Goal: Information Seeking & Learning: Understand process/instructions

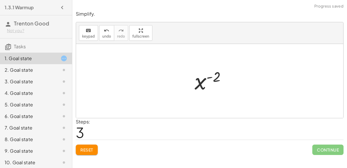
click at [86, 149] on span "Reset" at bounding box center [86, 149] width 13 height 5
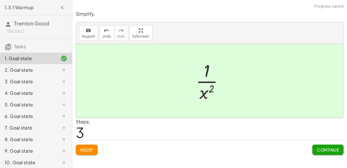
click at [321, 149] on span "Continue" at bounding box center [328, 149] width 22 height 5
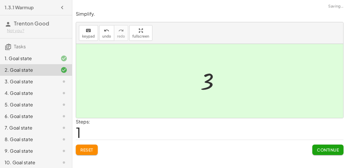
click at [323, 148] on span "Continue" at bounding box center [328, 149] width 22 height 5
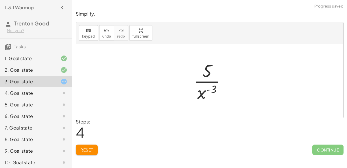
click at [89, 150] on span "Reset" at bounding box center [86, 149] width 13 height 5
click at [31, 92] on div "4. Goal state" at bounding box center [28, 93] width 47 height 7
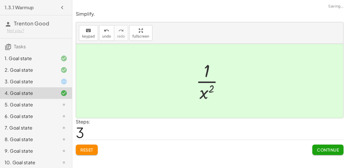
click at [326, 151] on span "Continue" at bounding box center [328, 149] width 22 height 5
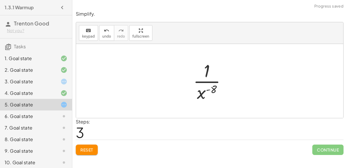
click at [83, 146] on button "Reset" at bounding box center [87, 150] width 22 height 10
click at [85, 151] on span "Reset" at bounding box center [86, 149] width 13 height 5
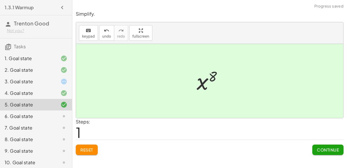
click at [322, 152] on button "Continue" at bounding box center [328, 150] width 31 height 10
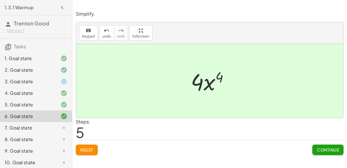
click at [323, 148] on span "Continue" at bounding box center [328, 149] width 22 height 5
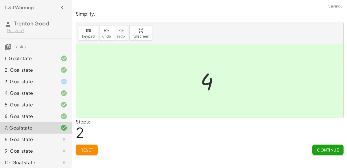
click at [326, 152] on button "Continue" at bounding box center [328, 150] width 31 height 10
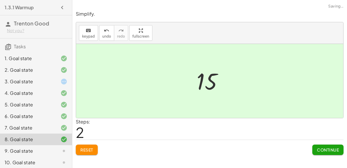
click at [323, 153] on button "Continue" at bounding box center [328, 150] width 31 height 10
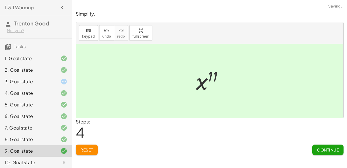
click at [327, 151] on span "Continue" at bounding box center [328, 149] width 22 height 5
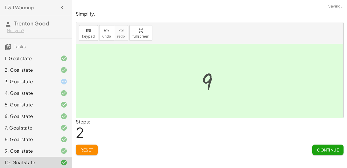
click at [326, 145] on button "Continue" at bounding box center [328, 150] width 31 height 10
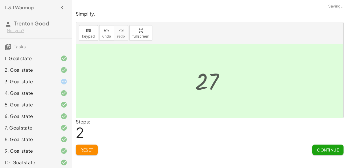
click at [323, 145] on button "Continue" at bounding box center [328, 150] width 31 height 10
click at [325, 145] on button "Continue" at bounding box center [328, 150] width 31 height 10
click at [326, 145] on button "Continue" at bounding box center [328, 150] width 31 height 10
click at [326, 153] on button "Continue" at bounding box center [328, 150] width 31 height 10
click at [324, 148] on span "Continue" at bounding box center [328, 149] width 22 height 5
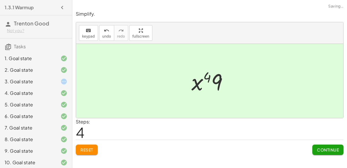
click at [321, 152] on button "Continue" at bounding box center [328, 150] width 31 height 10
click at [323, 150] on span "Continue" at bounding box center [328, 149] width 22 height 5
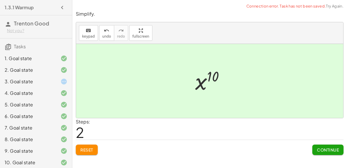
click at [327, 153] on button "Continue" at bounding box center [328, 150] width 31 height 10
click at [321, 149] on span "Continue" at bounding box center [328, 149] width 22 height 5
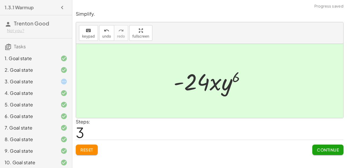
click at [322, 151] on span "Continue" at bounding box center [328, 149] width 22 height 5
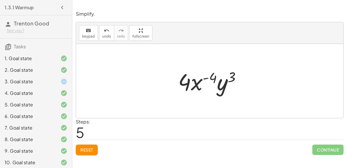
click at [88, 147] on span "Reset" at bounding box center [86, 149] width 13 height 5
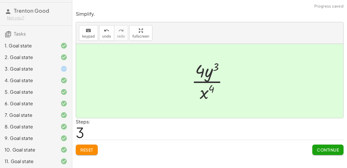
scroll to position [12, 0]
click at [23, 69] on div "3. Goal state" at bounding box center [28, 69] width 47 height 7
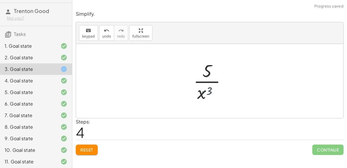
click at [85, 148] on span "Reset" at bounding box center [86, 149] width 13 height 5
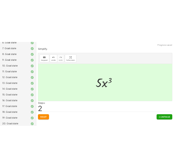
scroll to position [129, 0]
